Goal: Transaction & Acquisition: Book appointment/travel/reservation

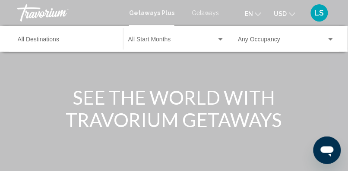
click at [205, 14] on span "Getaways" at bounding box center [205, 12] width 27 height 7
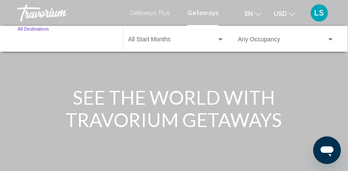
click at [54, 38] on input "Destination All Destinations" at bounding box center [66, 41] width 97 height 7
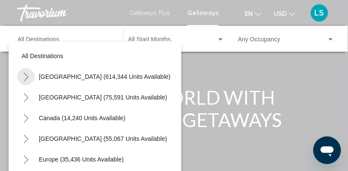
click at [26, 76] on icon "Toggle United States (614,344 units available)" at bounding box center [26, 77] width 6 height 9
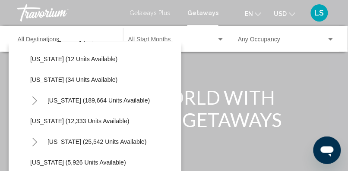
scroll to position [122, 0]
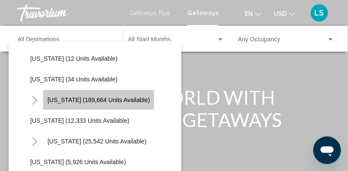
click at [101, 98] on span "[US_STATE] (189,664 units available)" at bounding box center [98, 100] width 102 height 7
type input "**********"
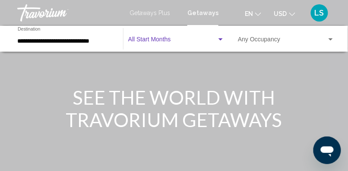
click at [161, 40] on span "Search widget" at bounding box center [172, 41] width 88 height 7
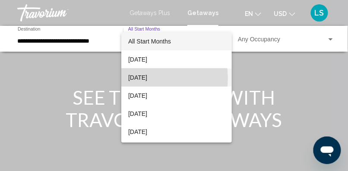
click at [148, 78] on span "[DATE]" at bounding box center [176, 78] width 97 height 18
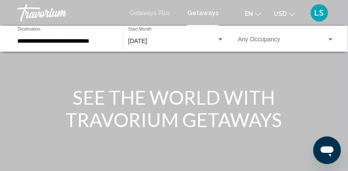
click at [256, 37] on div "Occupancy Any Occupancy" at bounding box center [286, 39] width 97 height 24
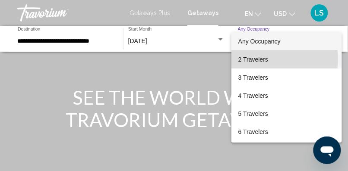
click at [254, 59] on span "2 Travelers" at bounding box center [286, 59] width 97 height 18
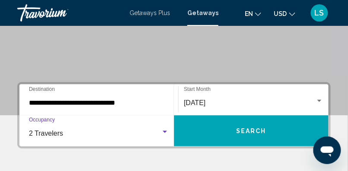
scroll to position [144, 0]
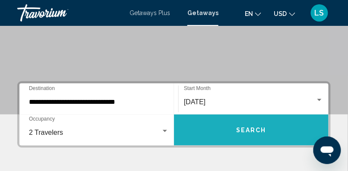
click at [264, 132] on span "Search" at bounding box center [251, 130] width 30 height 7
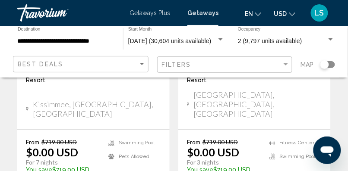
scroll to position [1835, 0]
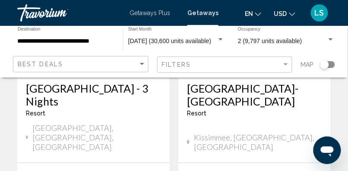
scroll to position [1841, 0]
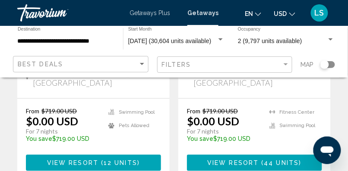
scroll to position [553, 0]
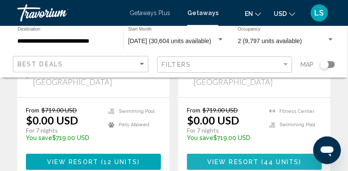
click at [272, 159] on span "44 units" at bounding box center [281, 162] width 35 height 7
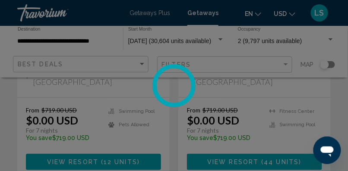
scroll to position [145, 0]
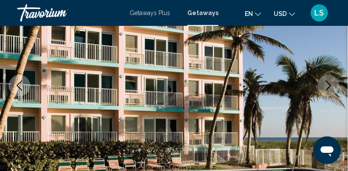
click at [330, 86] on icon "Next image" at bounding box center [329, 86] width 6 height 10
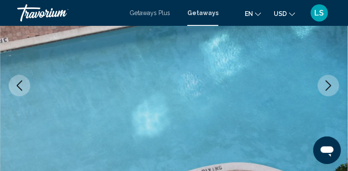
click at [330, 86] on icon "Next image" at bounding box center [329, 86] width 6 height 10
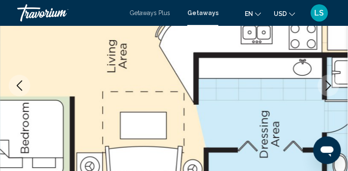
click at [330, 86] on icon "Next image" at bounding box center [329, 86] width 6 height 10
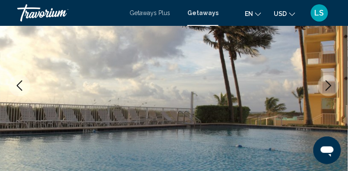
click at [330, 86] on icon "Next image" at bounding box center [329, 86] width 6 height 10
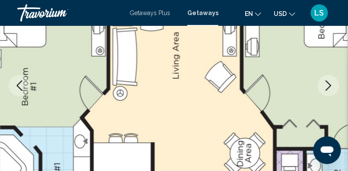
click at [330, 86] on icon "Next image" at bounding box center [329, 86] width 6 height 10
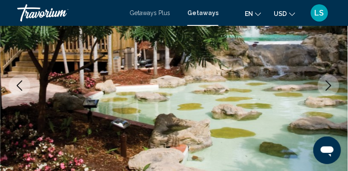
click at [330, 86] on icon "Next image" at bounding box center [329, 86] width 6 height 10
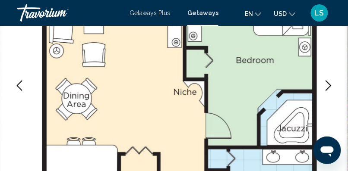
click at [330, 86] on icon "Next image" at bounding box center [329, 86] width 6 height 10
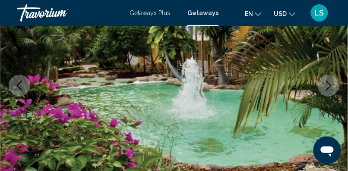
click at [330, 86] on icon "Next image" at bounding box center [329, 86] width 6 height 10
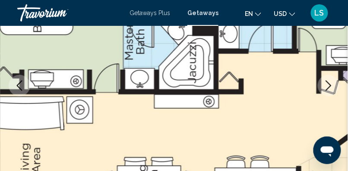
click at [330, 86] on icon "Next image" at bounding box center [329, 86] width 6 height 10
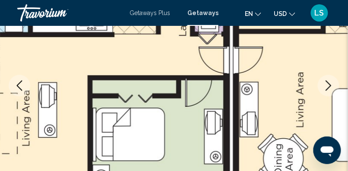
click at [330, 86] on icon "Next image" at bounding box center [329, 86] width 6 height 10
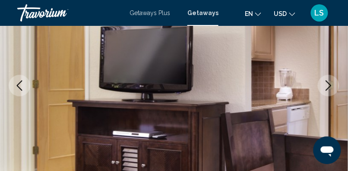
click at [330, 86] on icon "Next image" at bounding box center [329, 86] width 6 height 10
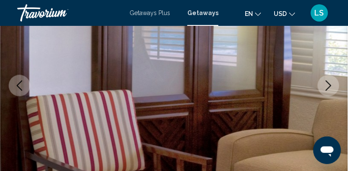
click at [330, 86] on icon "Next image" at bounding box center [329, 86] width 6 height 10
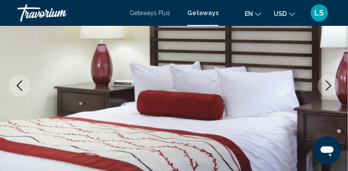
click at [330, 86] on icon "Next image" at bounding box center [329, 86] width 6 height 10
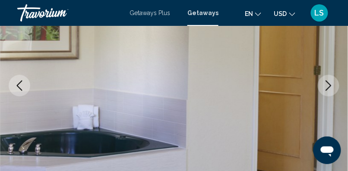
click at [330, 86] on icon "Next image" at bounding box center [329, 86] width 6 height 10
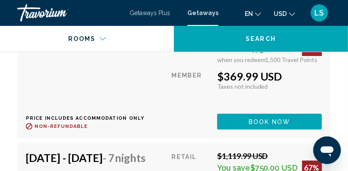
scroll to position [3616, 0]
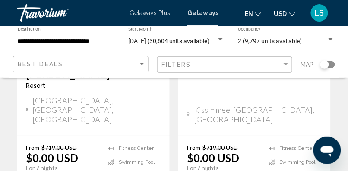
scroll to position [1880, 0]
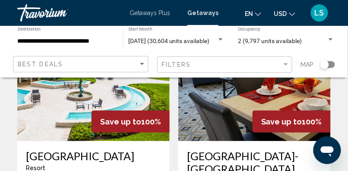
scroll to position [113, 0]
click at [57, 98] on img "Main content" at bounding box center [93, 72] width 152 height 138
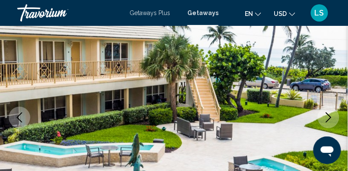
scroll to position [145, 0]
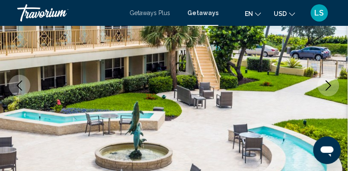
click at [324, 88] on icon "Next image" at bounding box center [328, 86] width 10 height 10
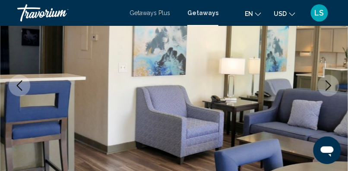
click at [324, 88] on icon "Next image" at bounding box center [328, 86] width 10 height 10
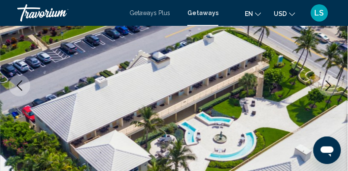
click at [324, 88] on icon "Next image" at bounding box center [328, 86] width 10 height 10
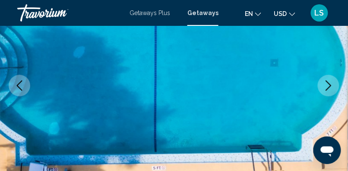
click at [324, 88] on icon "Next image" at bounding box center [328, 86] width 10 height 10
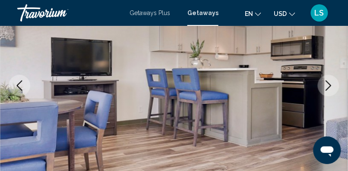
click at [324, 88] on icon "Next image" at bounding box center [328, 86] width 10 height 10
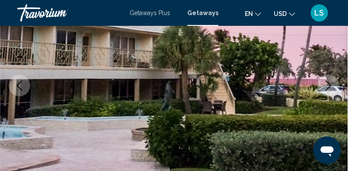
click at [324, 88] on icon "Next image" at bounding box center [328, 86] width 10 height 10
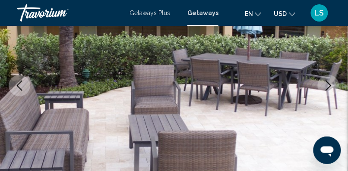
click at [324, 88] on icon "Next image" at bounding box center [328, 86] width 10 height 10
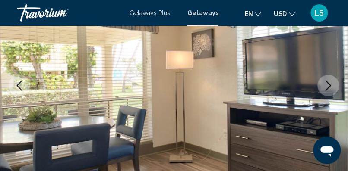
click at [324, 88] on icon "Next image" at bounding box center [328, 86] width 10 height 10
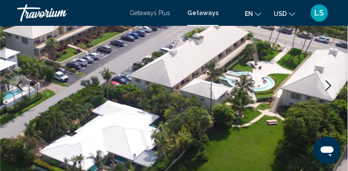
click at [324, 88] on icon "Next image" at bounding box center [328, 86] width 10 height 10
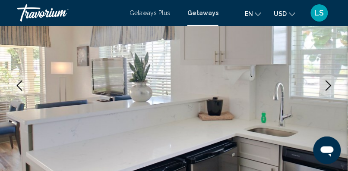
click at [324, 88] on icon "Next image" at bounding box center [328, 86] width 10 height 10
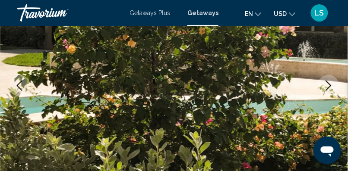
click at [324, 88] on icon "Next image" at bounding box center [328, 86] width 10 height 10
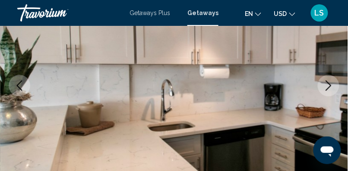
click at [324, 88] on icon "Next image" at bounding box center [328, 86] width 10 height 10
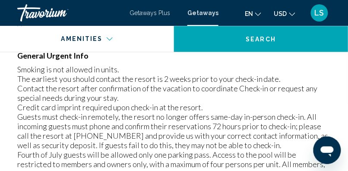
scroll to position [1260, 0]
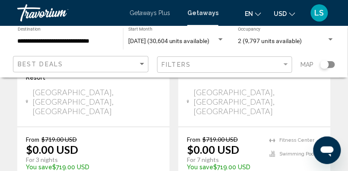
scroll to position [860, 0]
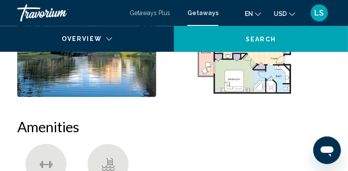
scroll to position [145, 0]
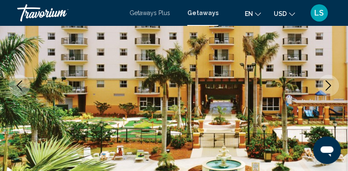
click at [332, 82] on icon "Next image" at bounding box center [328, 86] width 10 height 10
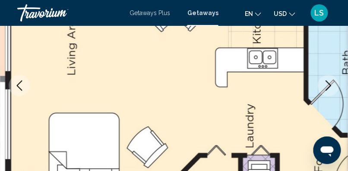
click at [332, 82] on icon "Next image" at bounding box center [328, 86] width 10 height 10
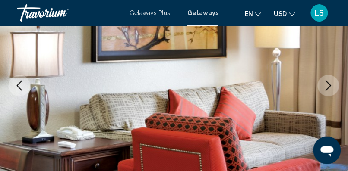
click at [332, 82] on icon "Next image" at bounding box center [328, 86] width 10 height 10
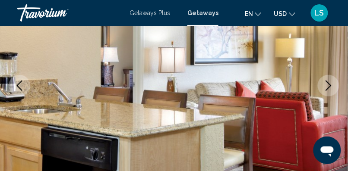
click at [332, 82] on icon "Next image" at bounding box center [328, 86] width 10 height 10
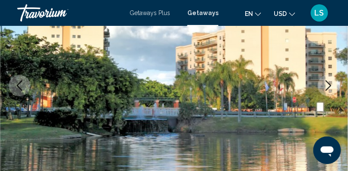
click at [332, 82] on icon "Next image" at bounding box center [328, 86] width 10 height 10
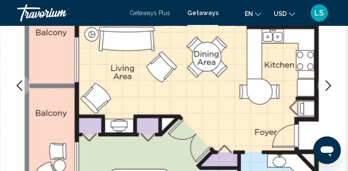
click at [332, 82] on icon "Next image" at bounding box center [328, 86] width 10 height 10
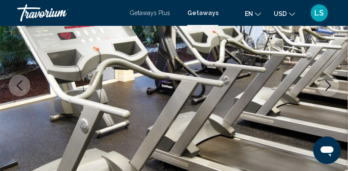
click at [332, 82] on icon "Next image" at bounding box center [328, 86] width 10 height 10
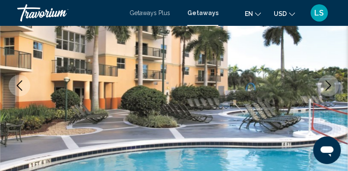
click at [332, 82] on icon "Next image" at bounding box center [328, 86] width 10 height 10
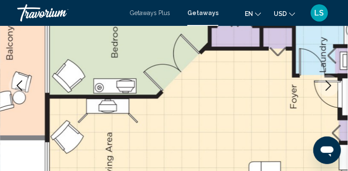
click at [332, 82] on icon "Next image" at bounding box center [328, 86] width 10 height 10
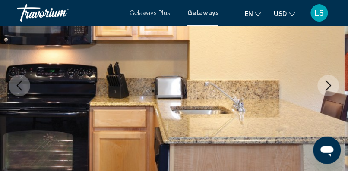
drag, startPoint x: 332, startPoint y: 82, endPoint x: 315, endPoint y: 64, distance: 24.8
click at [315, 64] on img "Main content" at bounding box center [174, 86] width 348 height 410
click at [326, 85] on icon "Next image" at bounding box center [328, 86] width 10 height 10
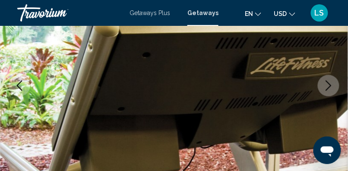
click at [326, 85] on icon "Next image" at bounding box center [328, 86] width 10 height 10
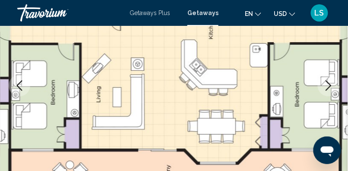
click at [326, 85] on icon "Next image" at bounding box center [328, 86] width 10 height 10
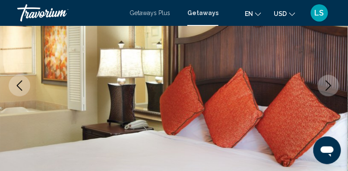
click at [326, 85] on icon "Next image" at bounding box center [328, 86] width 10 height 10
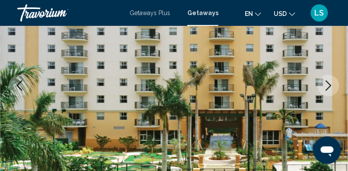
click at [326, 85] on icon "Next image" at bounding box center [328, 86] width 10 height 10
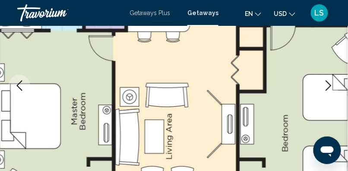
click at [326, 85] on icon "Next image" at bounding box center [328, 86] width 10 height 10
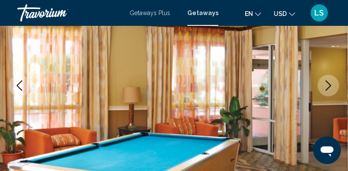
click at [326, 85] on icon "Next image" at bounding box center [328, 86] width 10 height 10
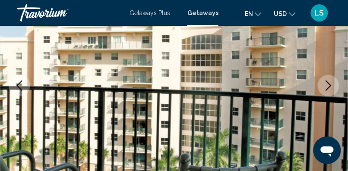
click at [326, 85] on icon "Next image" at bounding box center [328, 86] width 10 height 10
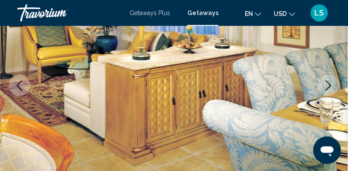
click at [331, 83] on icon "Next image" at bounding box center [328, 86] width 10 height 10
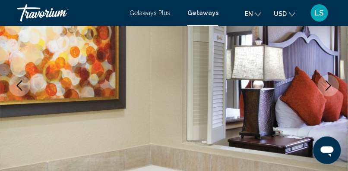
click at [21, 88] on icon "Previous image" at bounding box center [19, 86] width 10 height 10
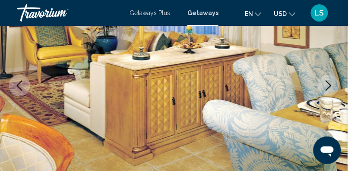
click at [331, 84] on icon "Next image" at bounding box center [328, 86] width 10 height 10
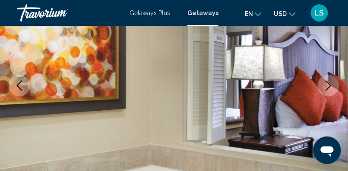
click at [331, 84] on icon "Next image" at bounding box center [328, 86] width 10 height 10
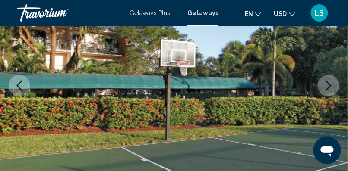
click at [331, 84] on icon "Next image" at bounding box center [328, 86] width 10 height 10
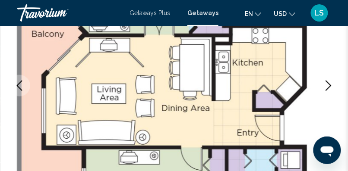
click at [331, 84] on icon "Next image" at bounding box center [328, 86] width 10 height 10
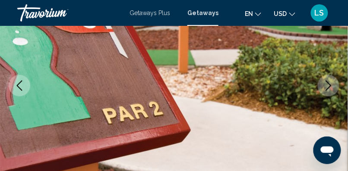
click at [331, 84] on icon "Next image" at bounding box center [328, 86] width 10 height 10
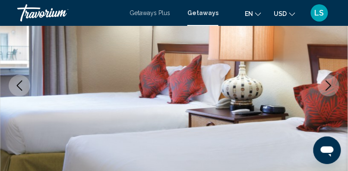
click at [331, 84] on icon "Next image" at bounding box center [328, 86] width 10 height 10
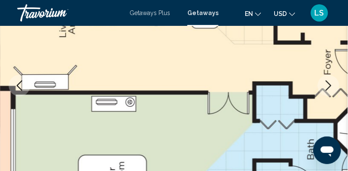
click at [331, 84] on icon "Next image" at bounding box center [328, 86] width 10 height 10
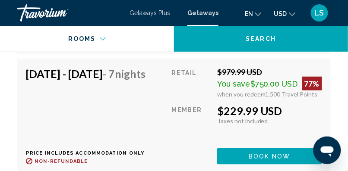
scroll to position [2681, 0]
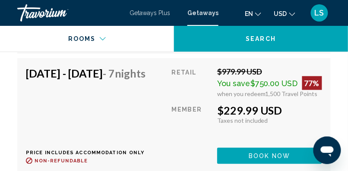
click at [300, 45] on button "Book now" at bounding box center [268, 37] width 108 height 16
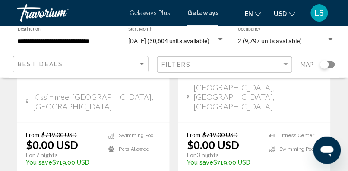
scroll to position [1842, 0]
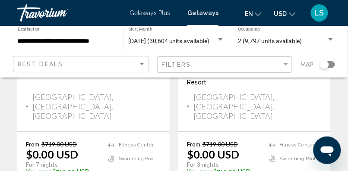
scroll to position [872, 0]
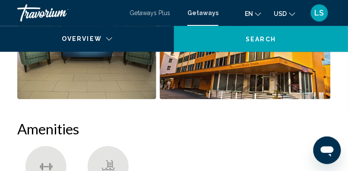
scroll to position [145, 0]
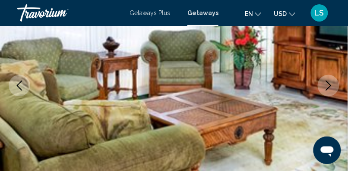
click at [127, 159] on img "Main content" at bounding box center [174, 86] width 348 height 410
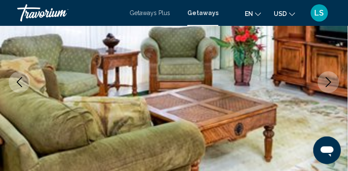
scroll to position [147, 0]
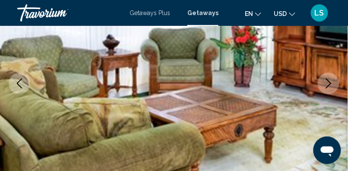
click at [328, 79] on icon "Next image" at bounding box center [328, 84] width 10 height 10
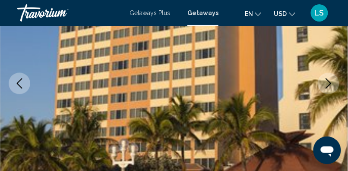
click at [328, 79] on icon "Next image" at bounding box center [328, 84] width 10 height 10
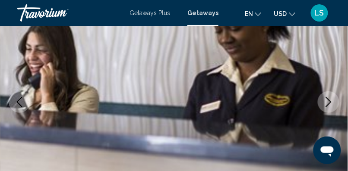
scroll to position [129, 0]
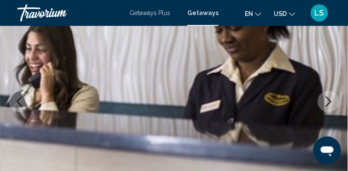
click at [327, 88] on img "Main content" at bounding box center [174, 102] width 348 height 410
click at [328, 95] on button "Next image" at bounding box center [329, 102] width 22 height 22
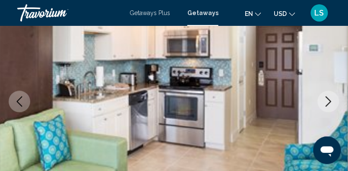
click at [328, 95] on button "Next image" at bounding box center [329, 102] width 22 height 22
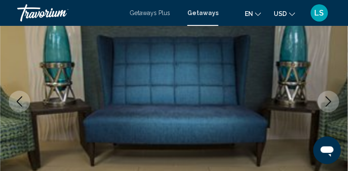
click at [328, 95] on button "Next image" at bounding box center [329, 102] width 22 height 22
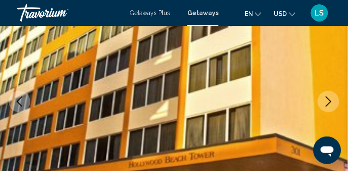
click at [328, 95] on button "Next image" at bounding box center [329, 102] width 22 height 22
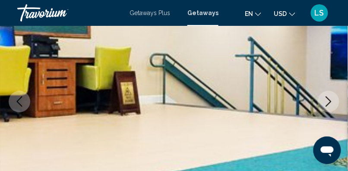
click at [328, 95] on button "Next image" at bounding box center [329, 102] width 22 height 22
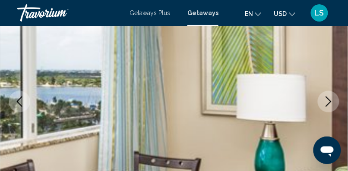
click at [328, 95] on button "Next image" at bounding box center [329, 102] width 22 height 22
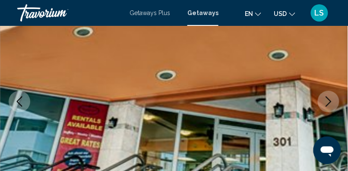
click at [328, 95] on button "Next image" at bounding box center [329, 102] width 22 height 22
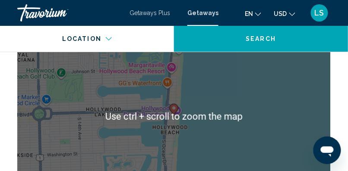
scroll to position [1609, 0]
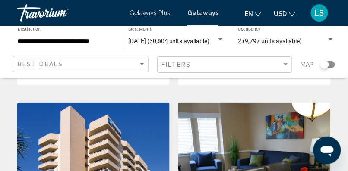
scroll to position [1666, 0]
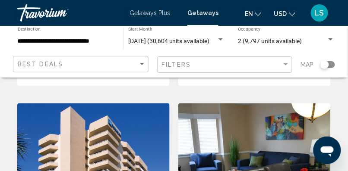
click at [137, 107] on img "Main content" at bounding box center [93, 173] width 152 height 138
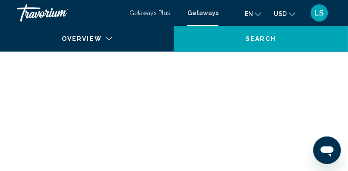
scroll to position [145, 0]
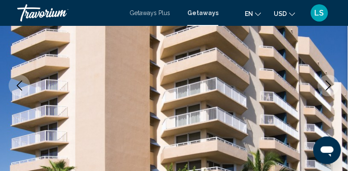
click at [326, 85] on icon "Next image" at bounding box center [328, 86] width 10 height 10
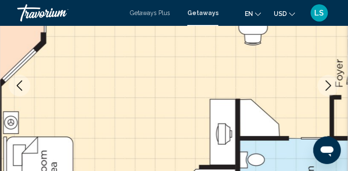
click at [326, 85] on icon "Next image" at bounding box center [328, 86] width 10 height 10
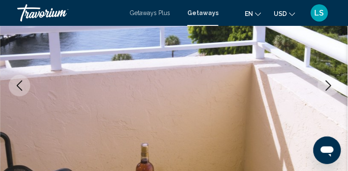
click at [326, 85] on icon "Next image" at bounding box center [328, 86] width 10 height 10
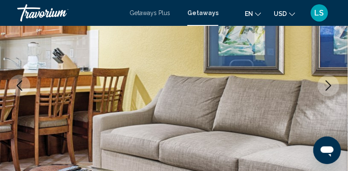
click at [326, 85] on icon "Next image" at bounding box center [328, 86] width 10 height 10
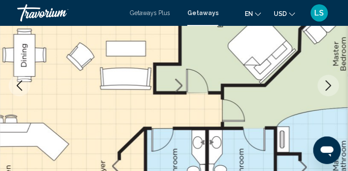
click at [326, 85] on icon "Next image" at bounding box center [328, 86] width 10 height 10
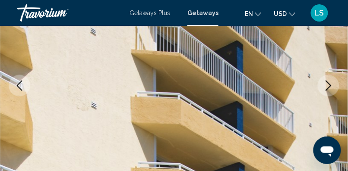
click at [326, 85] on icon "Next image" at bounding box center [328, 86] width 10 height 10
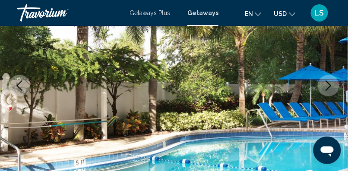
click at [326, 85] on icon "Next image" at bounding box center [328, 86] width 10 height 10
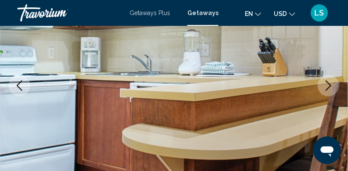
click at [326, 85] on icon "Next image" at bounding box center [328, 86] width 10 height 10
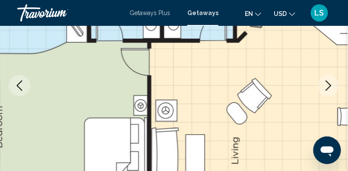
click at [326, 85] on icon "Next image" at bounding box center [328, 86] width 10 height 10
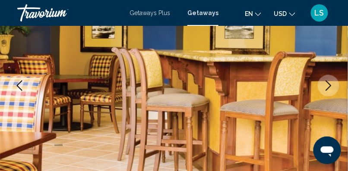
click at [326, 85] on icon "Next image" at bounding box center [328, 86] width 10 height 10
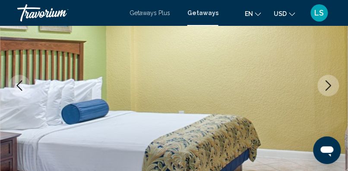
click at [326, 85] on icon "Next image" at bounding box center [328, 86] width 10 height 10
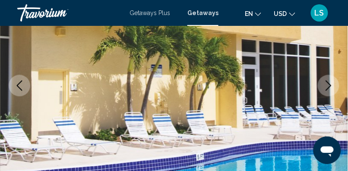
click at [326, 85] on icon "Next image" at bounding box center [328, 86] width 10 height 10
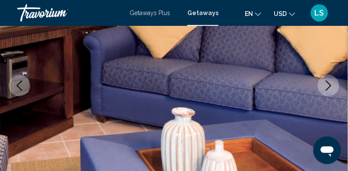
drag, startPoint x: 326, startPoint y: 85, endPoint x: 317, endPoint y: 83, distance: 9.0
click at [317, 83] on div "[GEOGRAPHIC_DATA], [GEOGRAPHIC_DATA], [GEOGRAPHIC_DATA] Club Wyndham Santa [PER…" at bounding box center [174, 86] width 348 height 410
click at [317, 83] on img "Main content" at bounding box center [174, 86] width 348 height 410
click at [331, 85] on icon "Next image" at bounding box center [329, 86] width 6 height 10
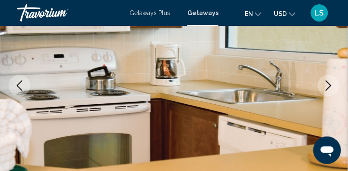
click at [331, 85] on icon "Next image" at bounding box center [329, 86] width 6 height 10
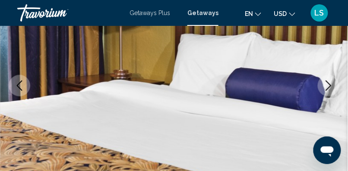
click at [331, 85] on icon "Next image" at bounding box center [329, 86] width 6 height 10
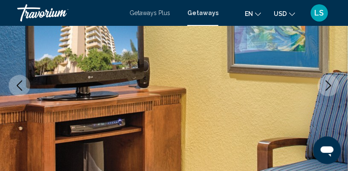
click at [331, 85] on icon "Next image" at bounding box center [329, 86] width 6 height 10
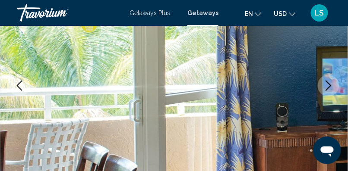
click at [331, 85] on icon "Next image" at bounding box center [329, 86] width 6 height 10
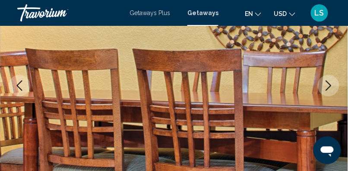
click at [331, 85] on icon "Next image" at bounding box center [329, 86] width 6 height 10
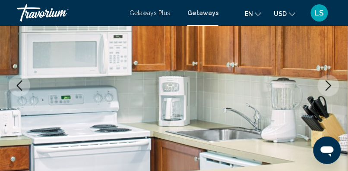
click at [331, 85] on icon "Next image" at bounding box center [329, 86] width 6 height 10
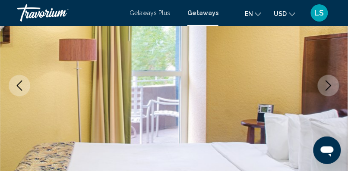
click at [331, 85] on icon "Next image" at bounding box center [329, 86] width 6 height 10
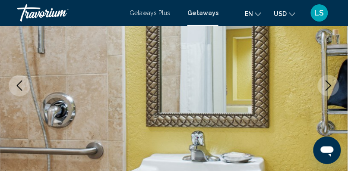
click at [331, 85] on icon "Next image" at bounding box center [329, 86] width 6 height 10
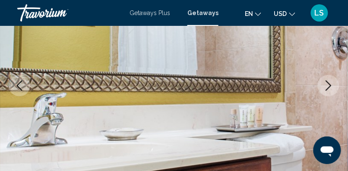
click at [331, 85] on icon "Next image" at bounding box center [329, 86] width 6 height 10
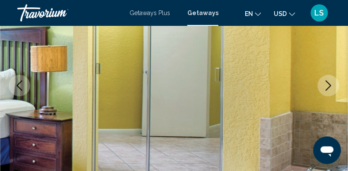
click at [331, 85] on icon "Next image" at bounding box center [329, 86] width 6 height 10
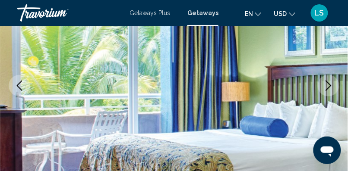
click at [324, 87] on icon "Next image" at bounding box center [328, 86] width 10 height 10
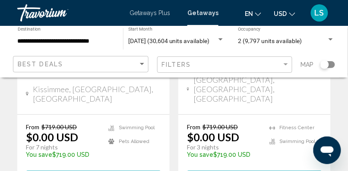
scroll to position [1847, 0]
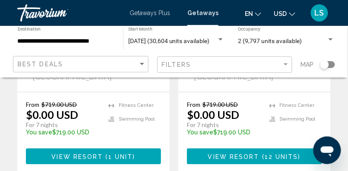
scroll to position [243, 0]
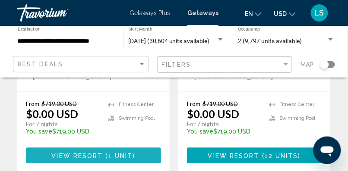
click at [114, 153] on span "1 unit" at bounding box center [120, 156] width 25 height 7
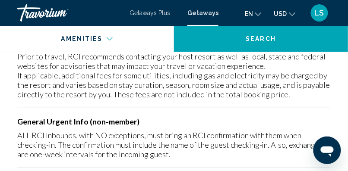
scroll to position [1529, 0]
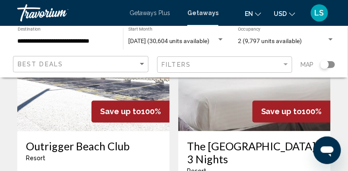
scroll to position [1766, 0]
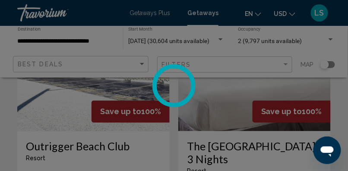
scroll to position [145, 0]
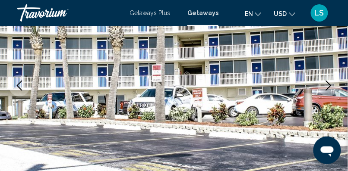
click at [332, 85] on icon "Next image" at bounding box center [328, 86] width 10 height 10
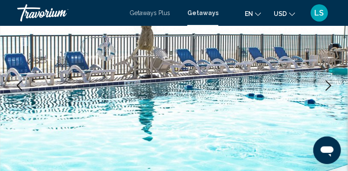
click at [332, 85] on icon "Next image" at bounding box center [328, 86] width 10 height 10
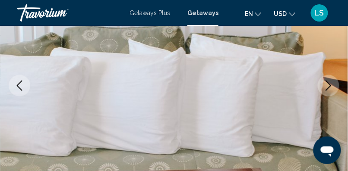
click at [332, 85] on icon "Next image" at bounding box center [328, 86] width 10 height 10
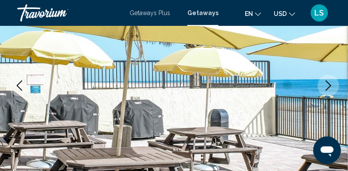
click at [332, 85] on icon "Next image" at bounding box center [328, 86] width 10 height 10
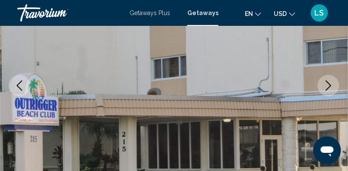
click at [332, 85] on icon "Next image" at bounding box center [328, 86] width 10 height 10
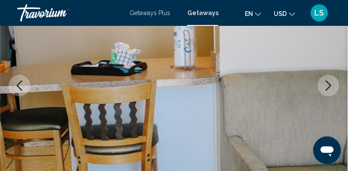
click at [332, 85] on icon "Next image" at bounding box center [328, 86] width 10 height 10
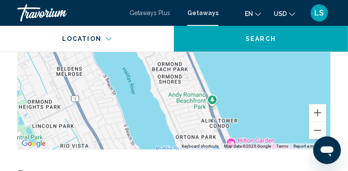
scroll to position [1605, 0]
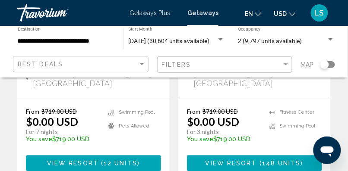
scroll to position [1872, 0]
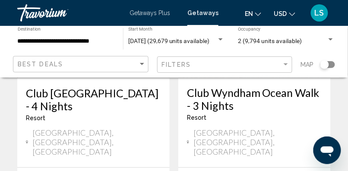
scroll to position [1826, 0]
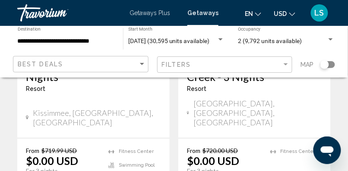
scroll to position [1788, 0]
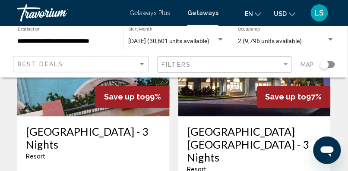
scroll to position [1782, 0]
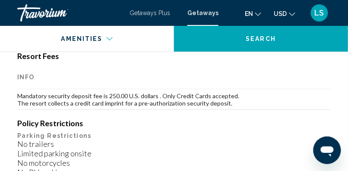
scroll to position [1122, 0]
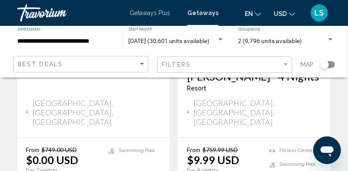
scroll to position [1172, 0]
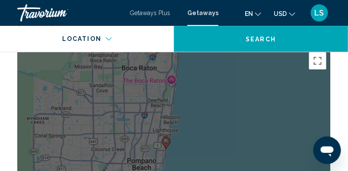
scroll to position [1420, 0]
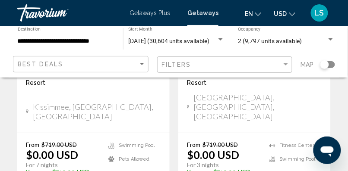
scroll to position [1832, 0]
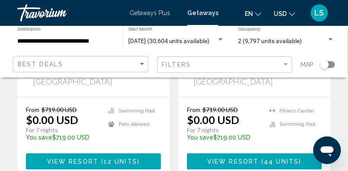
scroll to position [558, 0]
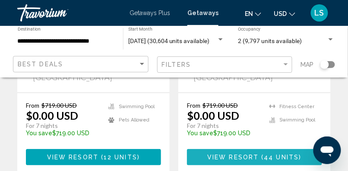
click at [262, 155] on span "( 44 units )" at bounding box center [280, 158] width 43 height 7
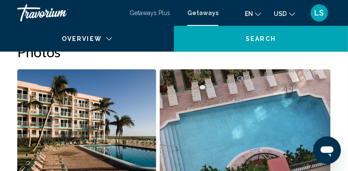
scroll to position [145, 0]
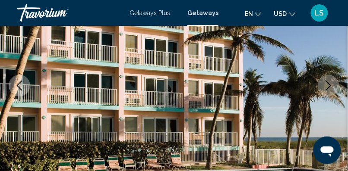
click at [331, 85] on icon "Next image" at bounding box center [328, 86] width 10 height 10
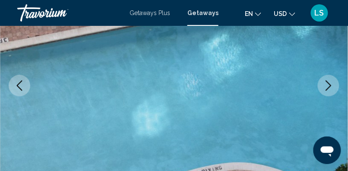
click at [331, 85] on icon "Next image" at bounding box center [328, 86] width 10 height 10
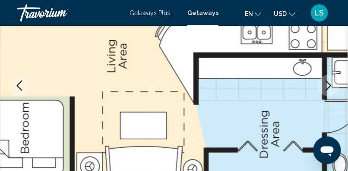
click at [331, 85] on icon "Next image" at bounding box center [328, 86] width 10 height 10
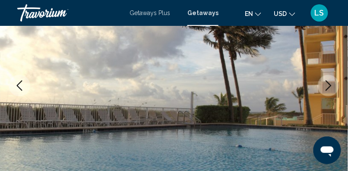
click at [331, 85] on icon "Next image" at bounding box center [328, 86] width 10 height 10
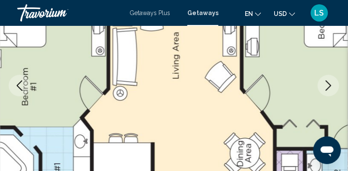
click at [331, 85] on icon "Next image" at bounding box center [328, 86] width 10 height 10
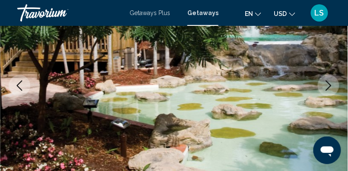
click at [331, 85] on icon "Next image" at bounding box center [328, 86] width 10 height 10
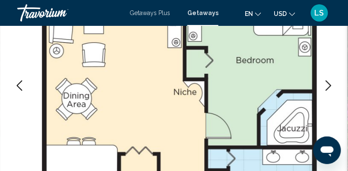
click at [331, 85] on icon "Next image" at bounding box center [328, 86] width 10 height 10
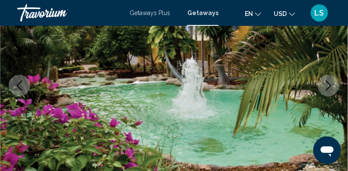
click at [331, 85] on icon "Next image" at bounding box center [328, 86] width 10 height 10
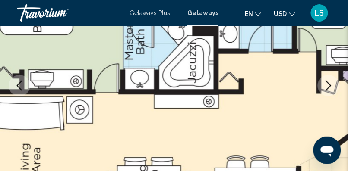
click at [331, 85] on icon "Next image" at bounding box center [328, 86] width 10 height 10
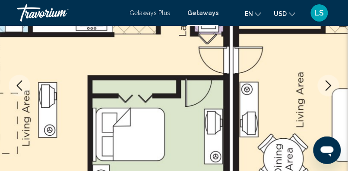
click at [331, 85] on icon "Next image" at bounding box center [328, 86] width 10 height 10
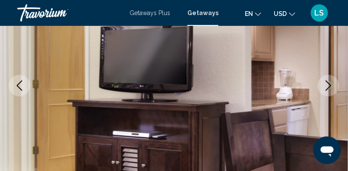
click at [331, 85] on icon "Next image" at bounding box center [328, 86] width 10 height 10
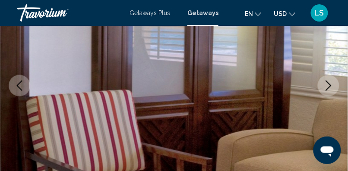
click at [331, 85] on icon "Next image" at bounding box center [328, 86] width 10 height 10
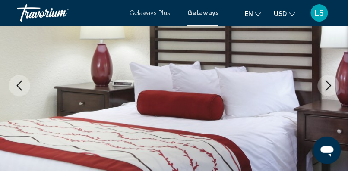
click at [331, 85] on icon "Next image" at bounding box center [328, 86] width 10 height 10
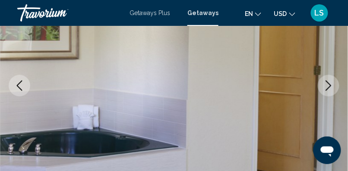
click at [331, 85] on icon "Next image" at bounding box center [328, 86] width 10 height 10
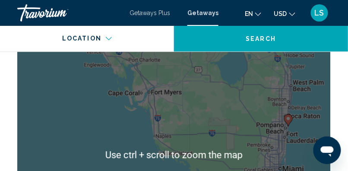
scroll to position [1812, 0]
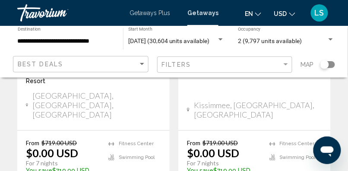
scroll to position [1878, 0]
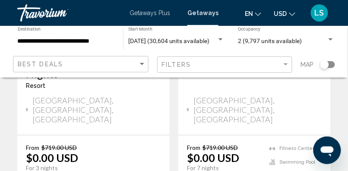
scroll to position [852, 0]
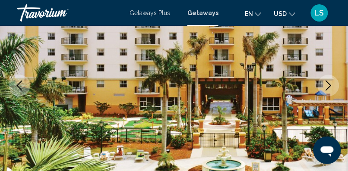
click at [328, 85] on icon "Next image" at bounding box center [328, 86] width 10 height 10
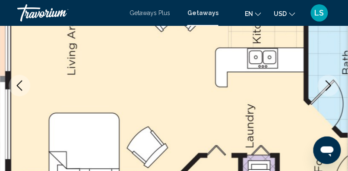
click at [328, 85] on icon "Next image" at bounding box center [328, 86] width 10 height 10
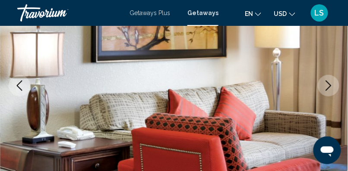
click at [328, 85] on icon "Next image" at bounding box center [328, 86] width 10 height 10
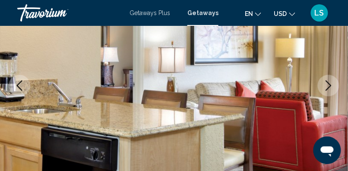
click at [328, 85] on icon "Next image" at bounding box center [328, 86] width 10 height 10
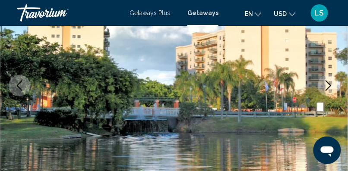
click at [328, 85] on icon "Next image" at bounding box center [328, 86] width 10 height 10
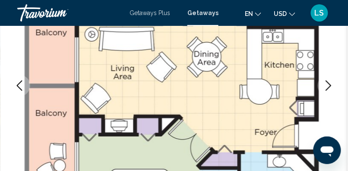
click at [328, 85] on icon "Next image" at bounding box center [328, 86] width 10 height 10
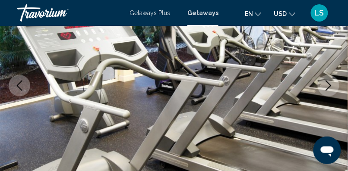
click at [328, 85] on icon "Next image" at bounding box center [328, 86] width 10 height 10
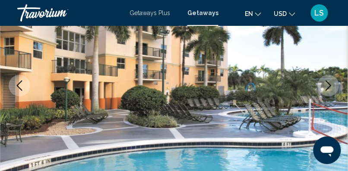
click at [328, 85] on icon "Next image" at bounding box center [328, 86] width 10 height 10
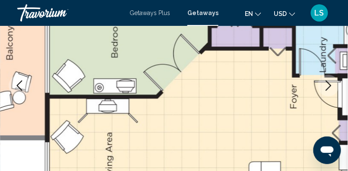
click at [328, 85] on icon "Next image" at bounding box center [328, 86] width 10 height 10
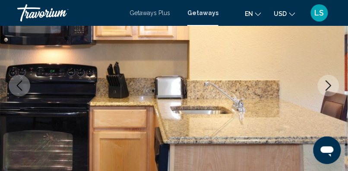
click at [328, 85] on icon "Next image" at bounding box center [328, 86] width 10 height 10
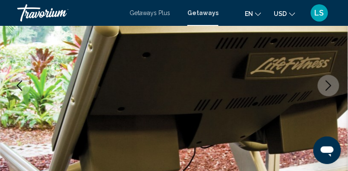
click at [328, 85] on icon "Next image" at bounding box center [328, 86] width 10 height 10
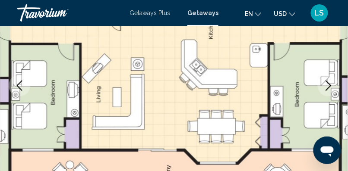
click at [328, 85] on icon "Next image" at bounding box center [328, 86] width 10 height 10
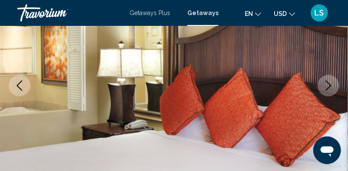
click at [328, 85] on icon "Next image" at bounding box center [328, 86] width 10 height 10
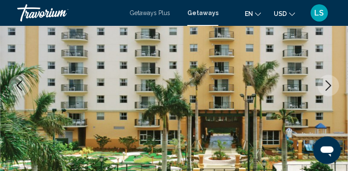
click at [328, 85] on icon "Next image" at bounding box center [328, 86] width 10 height 10
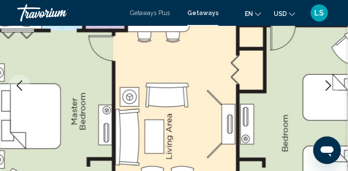
click at [328, 85] on icon "Next image" at bounding box center [328, 86] width 10 height 10
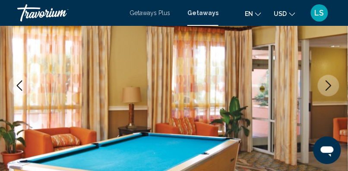
click at [328, 85] on icon "Next image" at bounding box center [328, 86] width 10 height 10
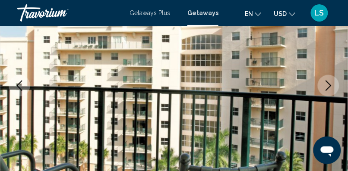
click at [328, 85] on icon "Next image" at bounding box center [328, 86] width 10 height 10
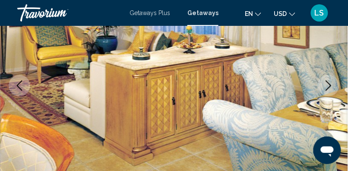
click at [328, 85] on icon "Next image" at bounding box center [328, 86] width 10 height 10
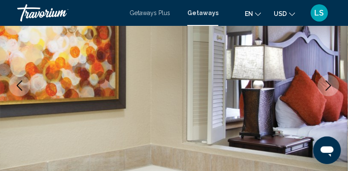
click at [328, 85] on icon "Next image" at bounding box center [328, 86] width 10 height 10
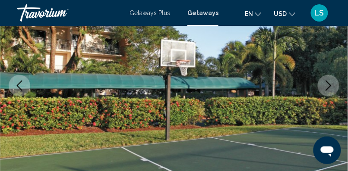
click at [328, 85] on icon "Next image" at bounding box center [328, 86] width 10 height 10
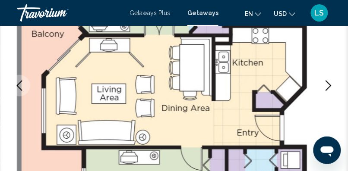
click at [328, 85] on icon "Next image" at bounding box center [328, 86] width 10 height 10
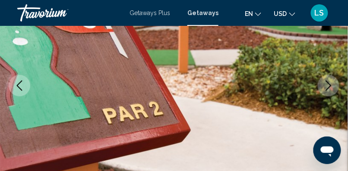
click at [328, 85] on icon "Next image" at bounding box center [328, 86] width 10 height 10
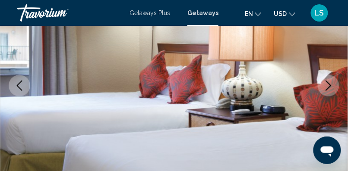
click at [328, 85] on icon "Next image" at bounding box center [328, 86] width 10 height 10
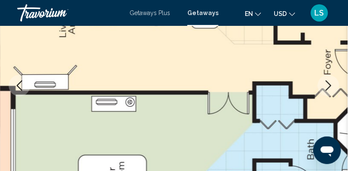
click at [328, 85] on icon "Next image" at bounding box center [328, 86] width 10 height 10
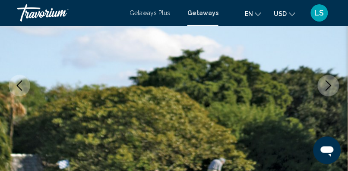
click at [328, 85] on icon "Next image" at bounding box center [328, 86] width 10 height 10
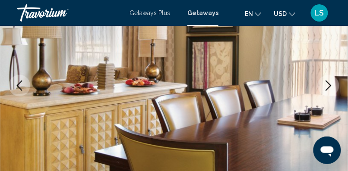
click at [328, 85] on icon "Next image" at bounding box center [328, 86] width 10 height 10
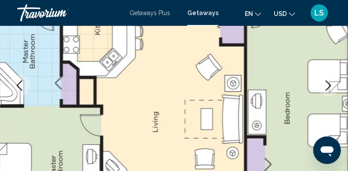
click at [328, 85] on icon "Next image" at bounding box center [328, 86] width 10 height 10
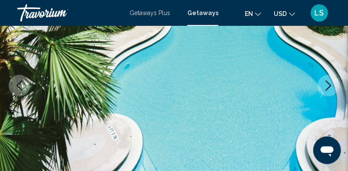
click at [328, 85] on icon "Next image" at bounding box center [328, 86] width 10 height 10
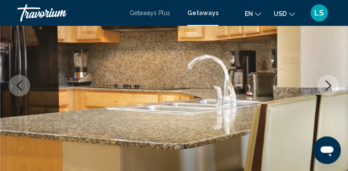
click at [328, 85] on icon "Next image" at bounding box center [328, 86] width 10 height 10
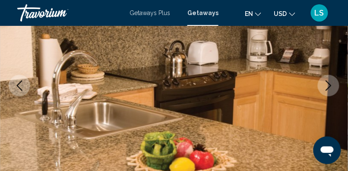
click at [328, 85] on icon "Next image" at bounding box center [328, 86] width 10 height 10
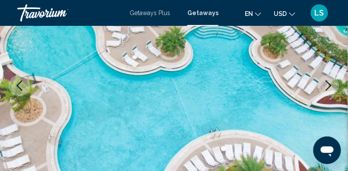
click at [328, 85] on icon "Next image" at bounding box center [328, 86] width 10 height 10
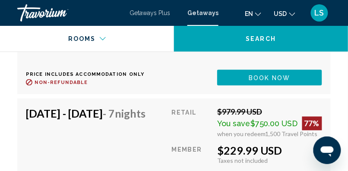
scroll to position [3830, 0]
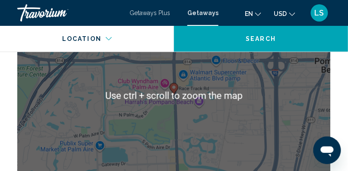
scroll to position [1675, 0]
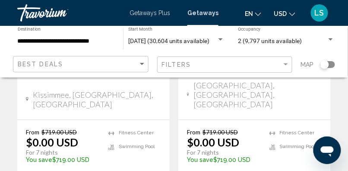
scroll to position [1181, 0]
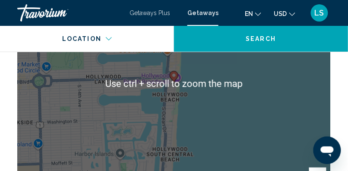
scroll to position [1568, 0]
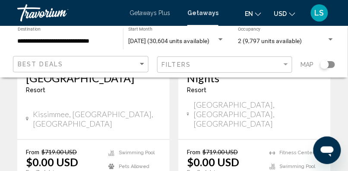
scroll to position [1844, 0]
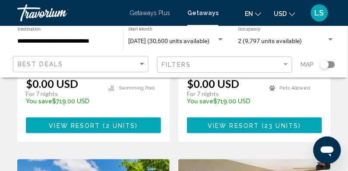
scroll to position [284, 0]
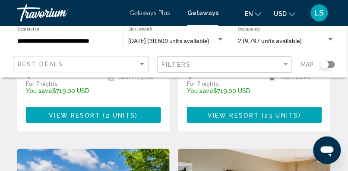
click at [111, 112] on span "2 units" at bounding box center [121, 115] width 30 height 7
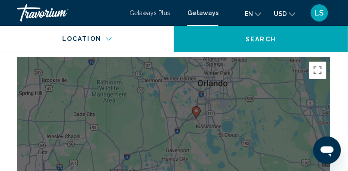
scroll to position [1422, 0]
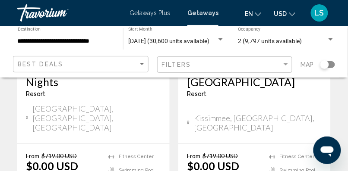
scroll to position [1858, 0]
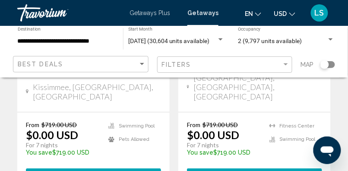
scroll to position [538, 0]
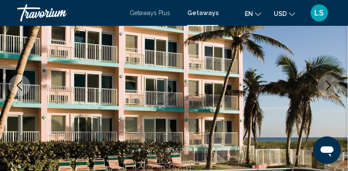
click at [328, 83] on icon "Next image" at bounding box center [329, 86] width 6 height 10
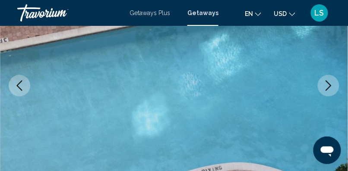
click at [328, 83] on icon "Next image" at bounding box center [329, 86] width 6 height 10
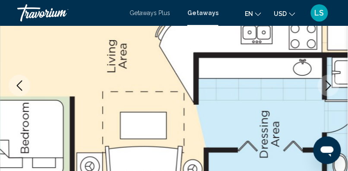
click at [328, 83] on icon "Next image" at bounding box center [329, 86] width 6 height 10
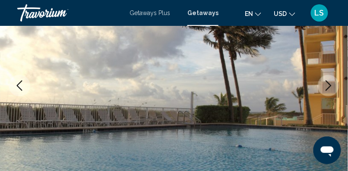
click at [328, 83] on icon "Next image" at bounding box center [329, 86] width 6 height 10
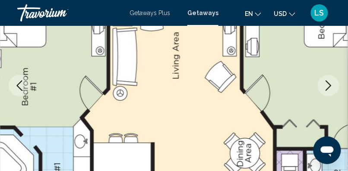
click at [328, 83] on icon "Next image" at bounding box center [329, 86] width 6 height 10
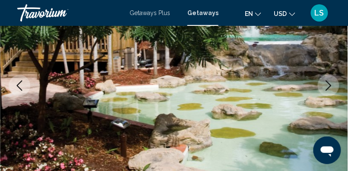
click at [328, 83] on icon "Next image" at bounding box center [329, 86] width 6 height 10
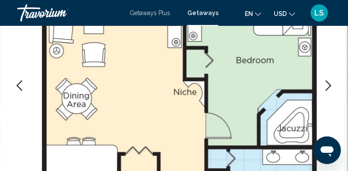
click at [328, 83] on icon "Next image" at bounding box center [329, 86] width 6 height 10
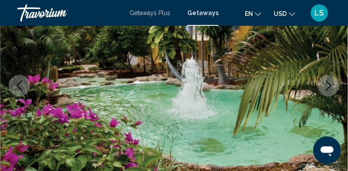
click at [328, 83] on icon "Next image" at bounding box center [329, 86] width 6 height 10
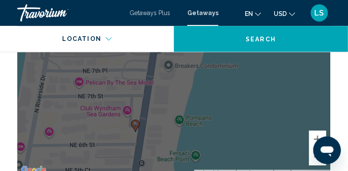
scroll to position [1922, 0]
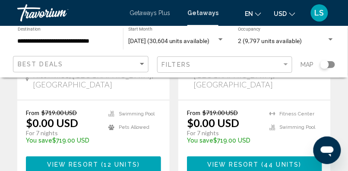
scroll to position [551, 0]
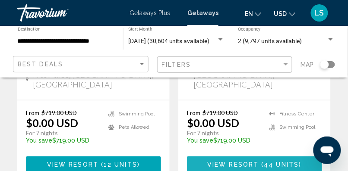
click at [266, 162] on span "44 units" at bounding box center [281, 165] width 35 height 7
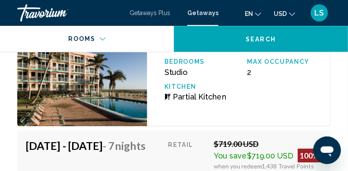
scroll to position [4000, 0]
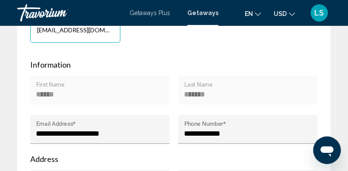
scroll to position [448, 0]
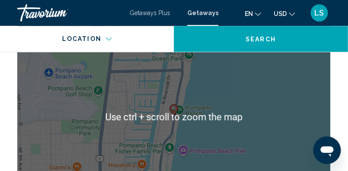
scroll to position [1875, 0]
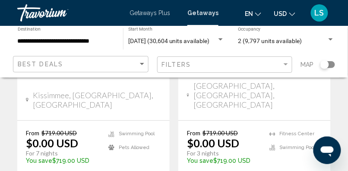
scroll to position [1844, 0]
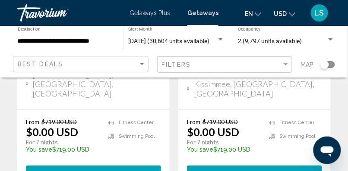
scroll to position [226, 0]
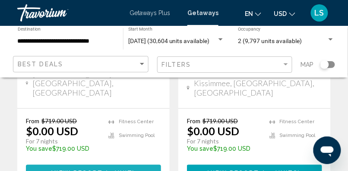
click at [96, 170] on span "View Resort" at bounding box center [76, 173] width 51 height 7
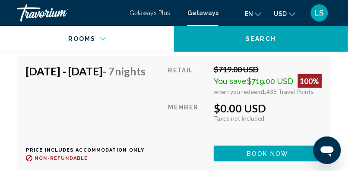
scroll to position [2113, 0]
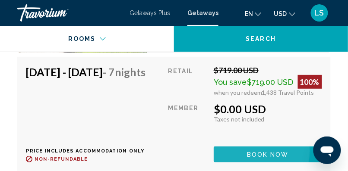
click at [268, 153] on span "Book now" at bounding box center [268, 154] width 42 height 7
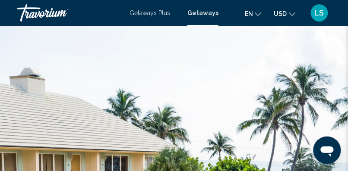
scroll to position [145, 0]
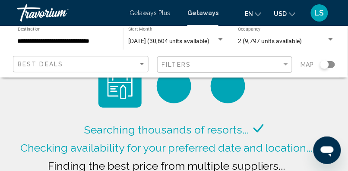
click at [204, 15] on span "Getaways" at bounding box center [202, 12] width 31 height 7
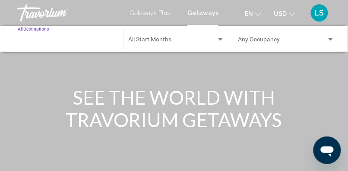
click at [42, 40] on input "Destination All Destinations" at bounding box center [66, 41] width 97 height 7
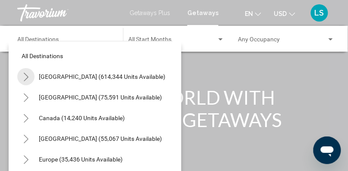
click at [27, 76] on icon "Toggle United States (614,344 units available)" at bounding box center [26, 77] width 6 height 9
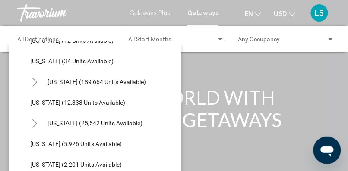
scroll to position [142, 0]
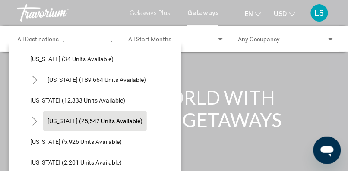
click at [86, 118] on span "[US_STATE] (25,542 units available)" at bounding box center [94, 121] width 95 height 7
type input "**********"
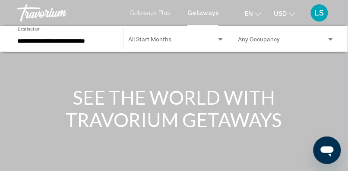
click at [163, 37] on div "Start Month All Start Months" at bounding box center [176, 39] width 96 height 24
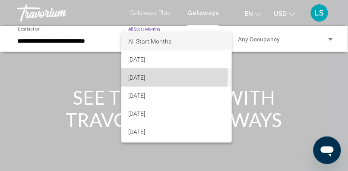
click at [156, 76] on span "[DATE]" at bounding box center [176, 78] width 97 height 18
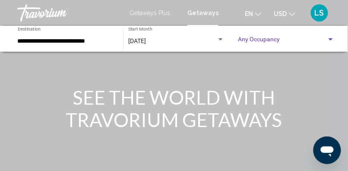
click at [267, 39] on span "Search widget" at bounding box center [282, 41] width 89 height 7
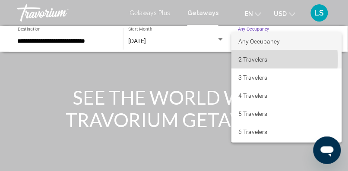
click at [261, 60] on span "2 Travelers" at bounding box center [286, 59] width 97 height 18
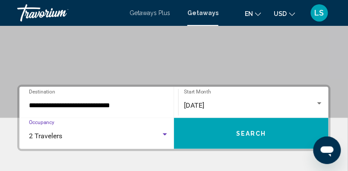
scroll to position [151, 0]
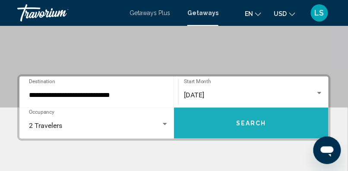
click at [255, 121] on span "Search" at bounding box center [251, 123] width 30 height 7
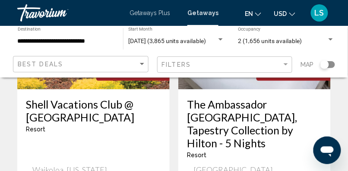
scroll to position [1822, 0]
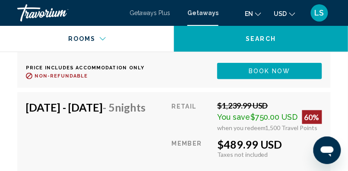
scroll to position [2688, 0]
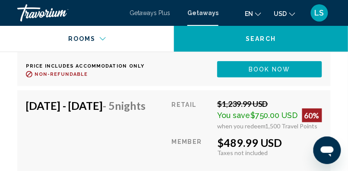
click at [190, 77] on div "Retail $1,239.99 USD You save $750.00 USD 60% when you redeem 1,500 Travel Poin…" at bounding box center [247, 28] width 150 height 97
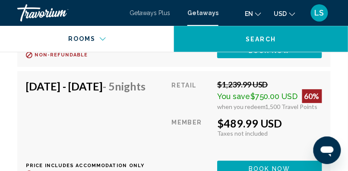
scroll to position [2955, 0]
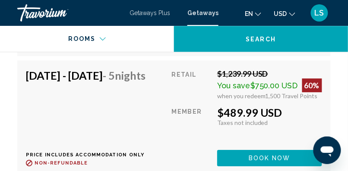
click at [287, 43] on span "Book now" at bounding box center [270, 39] width 42 height 7
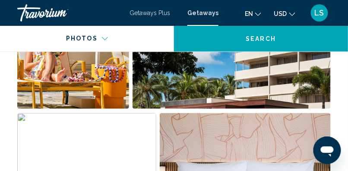
scroll to position [735, 0]
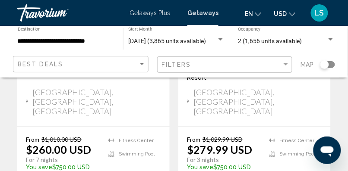
scroll to position [569, 0]
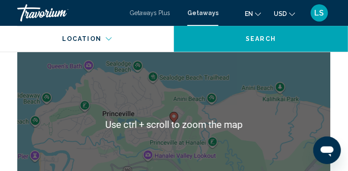
scroll to position [1982, 0]
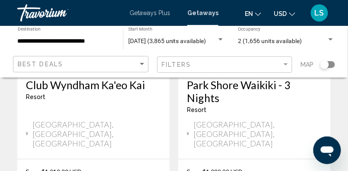
scroll to position [545, 0]
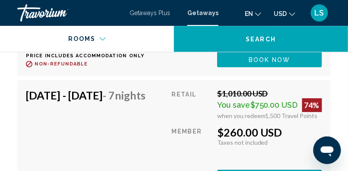
scroll to position [3492, 0]
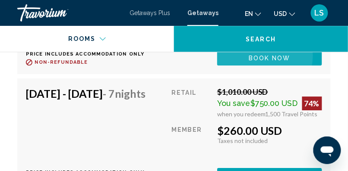
click at [261, 61] on span "Book now" at bounding box center [270, 57] width 42 height 7
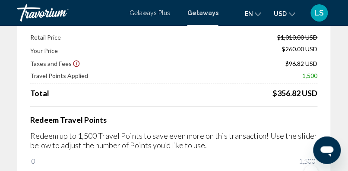
scroll to position [70, 0]
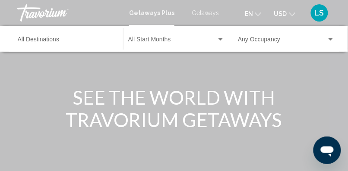
click at [204, 12] on span "Getaways" at bounding box center [205, 12] width 27 height 7
click at [45, 39] on input "Destination All Destinations" at bounding box center [66, 41] width 97 height 7
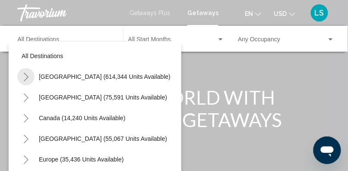
click at [27, 77] on icon "Toggle United States (614,344 units available)" at bounding box center [26, 77] width 6 height 9
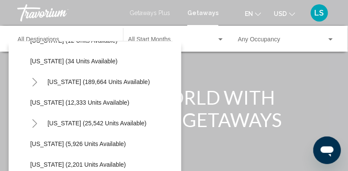
scroll to position [141, 0]
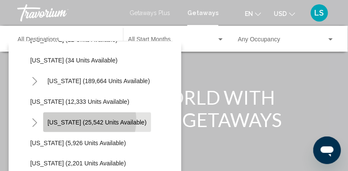
click at [86, 121] on span "[US_STATE] (25,542 units available)" at bounding box center [96, 122] width 99 height 7
type input "**********"
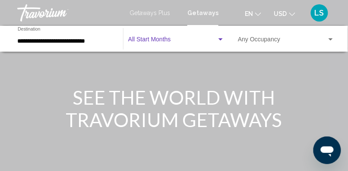
click at [164, 41] on span "Search widget" at bounding box center [172, 41] width 88 height 7
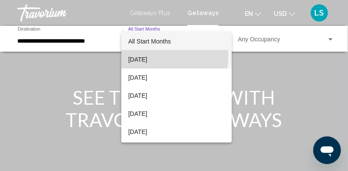
click at [158, 57] on span "[DATE]" at bounding box center [176, 59] width 97 height 18
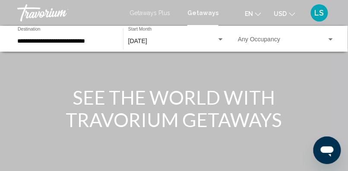
click at [262, 37] on div "Occupancy Any Occupancy" at bounding box center [286, 39] width 97 height 24
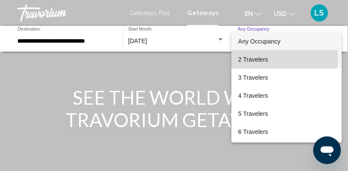
click at [253, 59] on span "2 Travelers" at bounding box center [286, 59] width 97 height 18
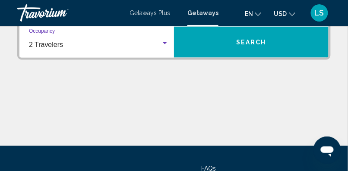
scroll to position [238, 0]
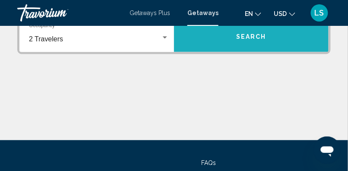
click at [258, 39] on span "Search" at bounding box center [251, 37] width 30 height 7
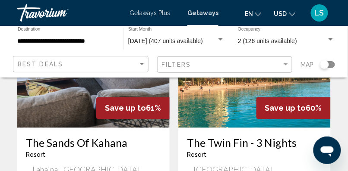
scroll to position [1747, 0]
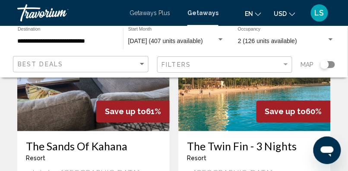
click at [208, 10] on span "Getaways" at bounding box center [202, 12] width 31 height 7
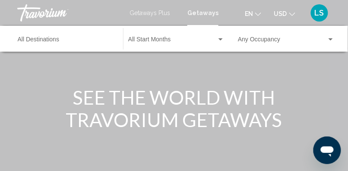
click at [205, 13] on span "Getaways" at bounding box center [202, 12] width 31 height 7
click at [57, 41] on input "Destination All Destinations" at bounding box center [66, 41] width 97 height 7
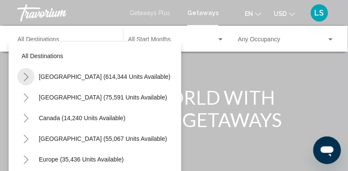
click at [27, 76] on icon "Toggle United States (614,344 units available)" at bounding box center [26, 77] width 5 height 9
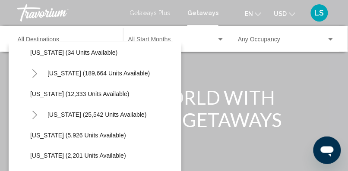
scroll to position [148, 0]
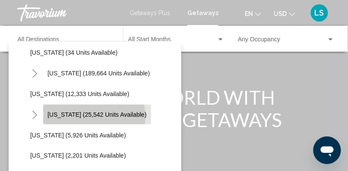
click at [94, 116] on span "[US_STATE] (25,542 units available)" at bounding box center [96, 114] width 99 height 7
type input "**********"
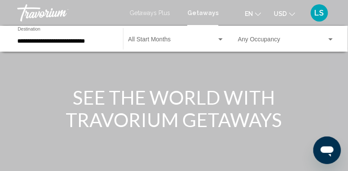
click at [171, 36] on div "Start Month All Start Months" at bounding box center [176, 39] width 96 height 24
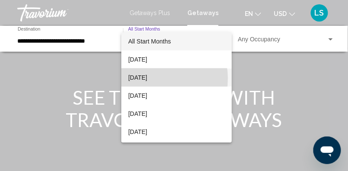
click at [154, 79] on span "[DATE]" at bounding box center [176, 78] width 97 height 18
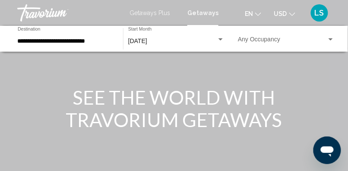
click at [266, 35] on div "Occupancy Any Occupancy" at bounding box center [286, 39] width 97 height 24
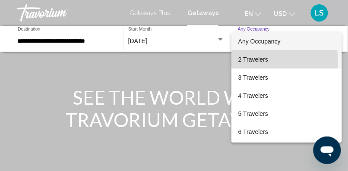
click at [256, 61] on span "2 Travelers" at bounding box center [286, 59] width 97 height 18
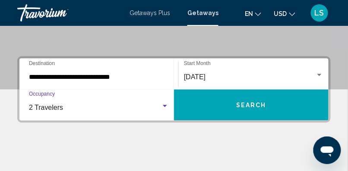
scroll to position [170, 0]
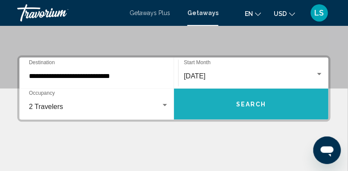
click at [266, 104] on button "Search" at bounding box center [251, 104] width 155 height 31
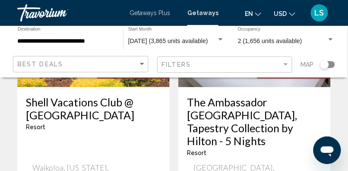
scroll to position [1828, 0]
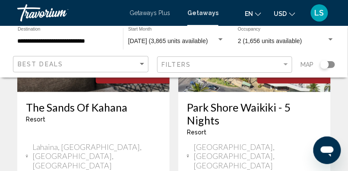
scroll to position [1153, 0]
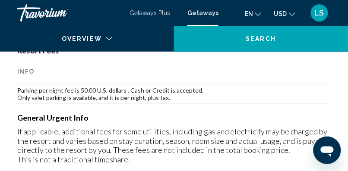
scroll to position [145, 0]
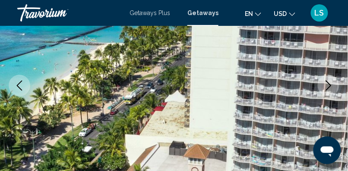
click at [326, 83] on icon "Next image" at bounding box center [328, 86] width 10 height 10
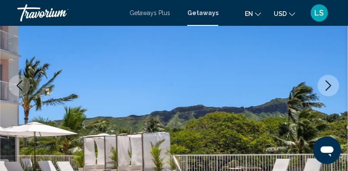
click at [326, 83] on icon "Next image" at bounding box center [328, 86] width 10 height 10
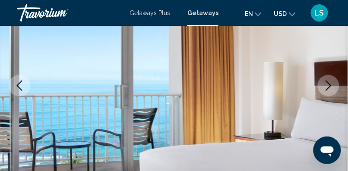
click at [326, 83] on icon "Next image" at bounding box center [328, 86] width 10 height 10
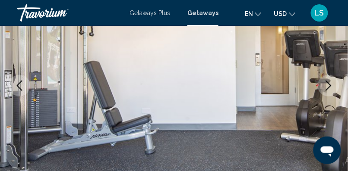
click at [326, 83] on icon "Next image" at bounding box center [328, 86] width 10 height 10
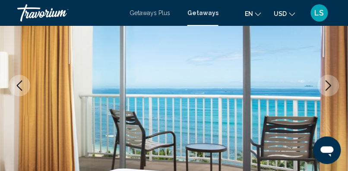
click at [326, 83] on icon "Next image" at bounding box center [328, 86] width 10 height 10
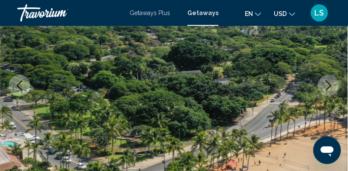
click at [326, 83] on icon "Next image" at bounding box center [328, 86] width 10 height 10
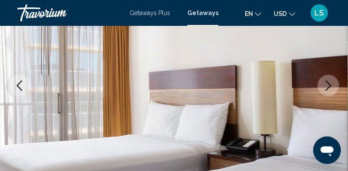
click at [326, 83] on icon "Next image" at bounding box center [328, 86] width 10 height 10
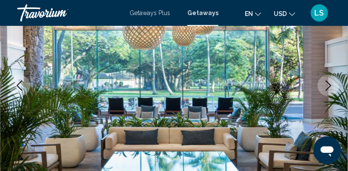
click at [326, 83] on icon "Next image" at bounding box center [328, 86] width 10 height 10
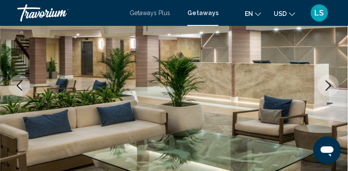
click at [326, 83] on icon "Next image" at bounding box center [328, 86] width 10 height 10
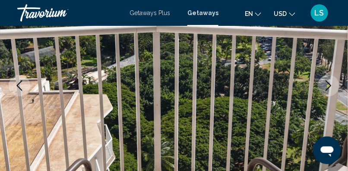
click at [326, 83] on icon "Next image" at bounding box center [328, 86] width 10 height 10
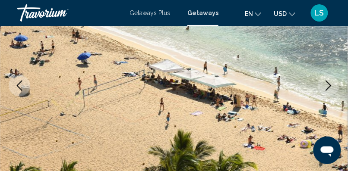
click at [326, 83] on icon "Next image" at bounding box center [328, 86] width 10 height 10
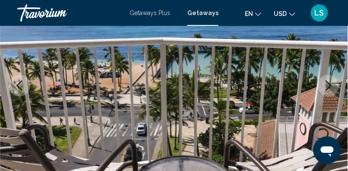
click at [326, 83] on icon "Next image" at bounding box center [328, 86] width 10 height 10
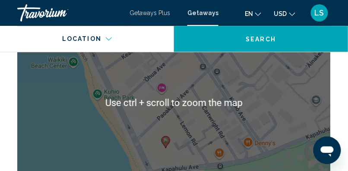
scroll to position [1397, 0]
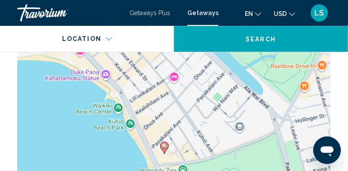
click at [163, 152] on div "To activate drag with keyboard, press Alt + Enter. Once in keyboard drag state,…" at bounding box center [173, 103] width 313 height 259
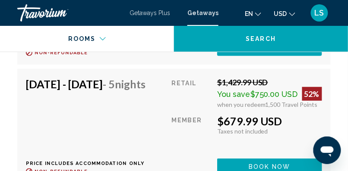
scroll to position [2102, 0]
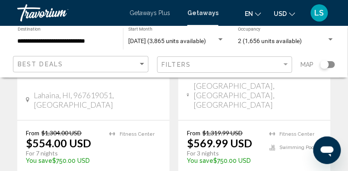
scroll to position [563, 0]
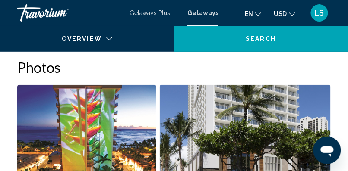
scroll to position [145, 0]
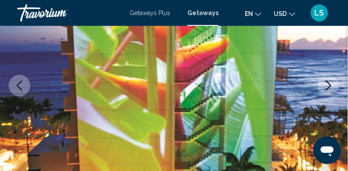
click at [322, 87] on button "Next image" at bounding box center [329, 86] width 22 height 22
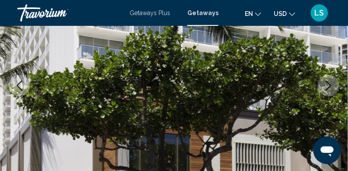
click at [322, 87] on button "Next image" at bounding box center [329, 86] width 22 height 22
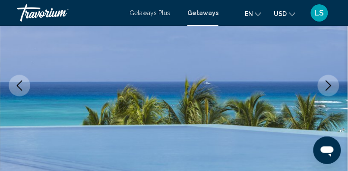
click at [322, 87] on button "Next image" at bounding box center [329, 86] width 22 height 22
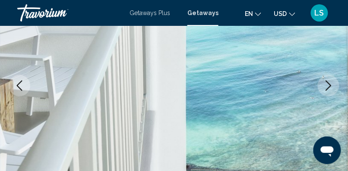
click at [322, 87] on button "Next image" at bounding box center [329, 86] width 22 height 22
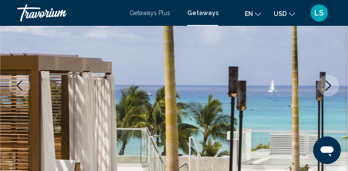
click at [25, 84] on button "Previous image" at bounding box center [20, 86] width 22 height 22
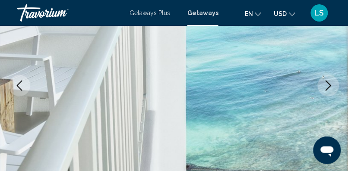
click at [329, 79] on button "Next image" at bounding box center [329, 86] width 22 height 22
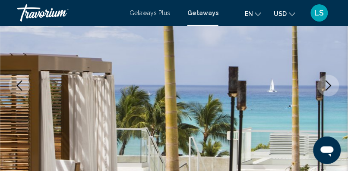
click at [329, 79] on button "Next image" at bounding box center [329, 86] width 22 height 22
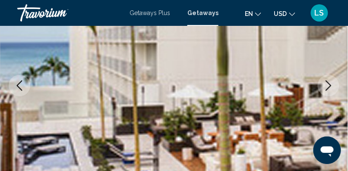
click at [327, 90] on icon "Next image" at bounding box center [328, 86] width 10 height 10
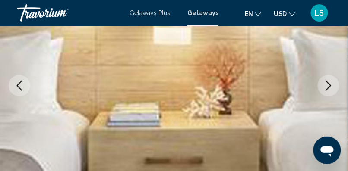
click at [327, 90] on icon "Next image" at bounding box center [328, 86] width 10 height 10
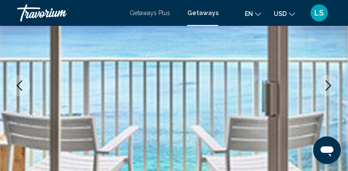
click at [327, 90] on icon "Next image" at bounding box center [328, 86] width 10 height 10
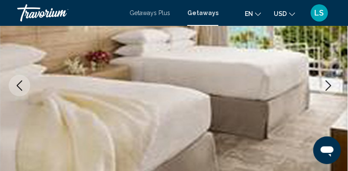
click at [321, 85] on button "Next image" at bounding box center [329, 86] width 22 height 22
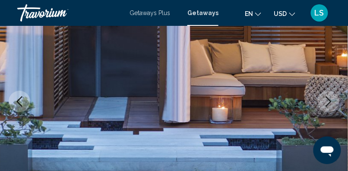
scroll to position [131, 0]
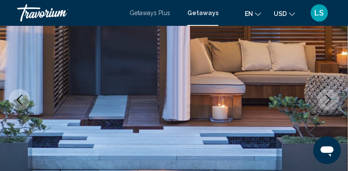
click at [325, 97] on icon "Next image" at bounding box center [328, 100] width 10 height 10
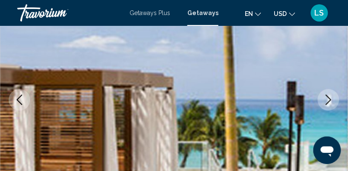
click at [331, 96] on icon "Next image" at bounding box center [328, 100] width 10 height 10
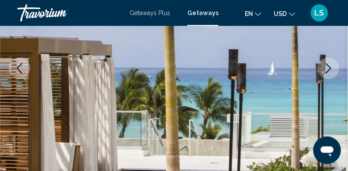
scroll to position [162, 0]
click at [338, 67] on button "Next image" at bounding box center [329, 69] width 22 height 22
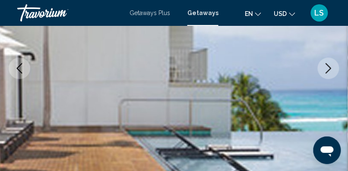
click at [338, 67] on button "Next image" at bounding box center [329, 69] width 22 height 22
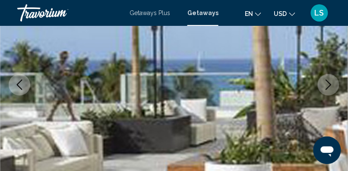
scroll to position [147, 0]
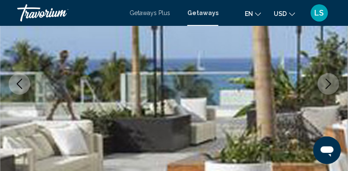
click at [328, 76] on button "Next image" at bounding box center [329, 84] width 22 height 22
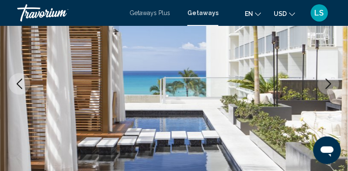
click at [333, 84] on icon "Next image" at bounding box center [328, 84] width 10 height 10
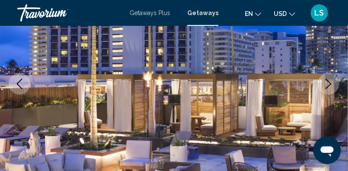
click at [333, 84] on icon "Next image" at bounding box center [328, 84] width 10 height 10
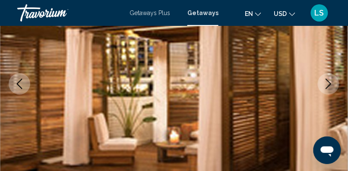
click at [333, 84] on icon "Next image" at bounding box center [328, 84] width 10 height 10
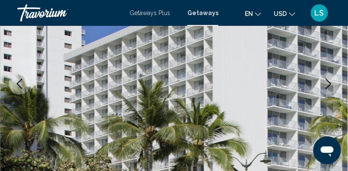
click at [333, 84] on icon "Next image" at bounding box center [328, 84] width 10 height 10
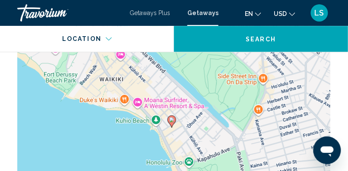
scroll to position [1405, 0]
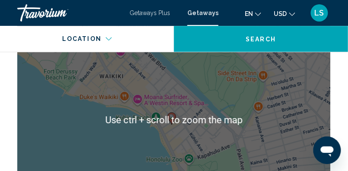
click at [214, 123] on div "To activate drag with keyboard, press Alt + Enter. Once in keyboard drag state,…" at bounding box center [173, 120] width 313 height 259
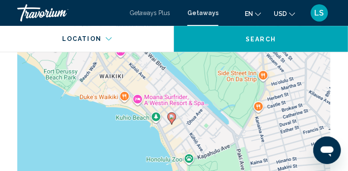
scroll to position [1409, 0]
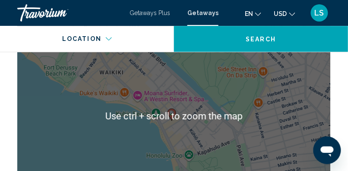
click at [174, 127] on div "To activate drag with keyboard, press Alt + Enter. Once in keyboard drag state,…" at bounding box center [173, 116] width 313 height 259
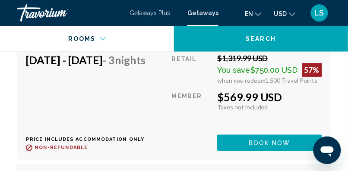
scroll to position [2253, 0]
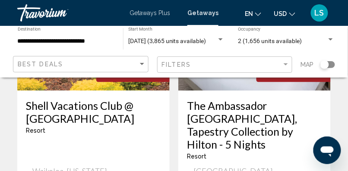
scroll to position [1824, 0]
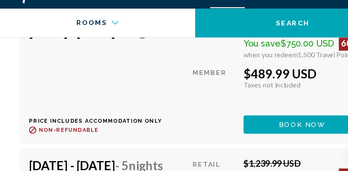
scroll to position [2984, 0]
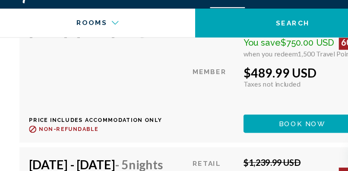
click at [268, 14] on span "Book now" at bounding box center [270, 10] width 42 height 7
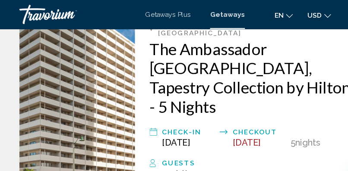
scroll to position [272, 0]
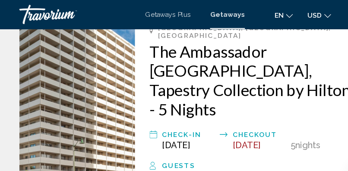
click at [221, 143] on div "Guests" at bounding box center [231, 148] width 173 height 10
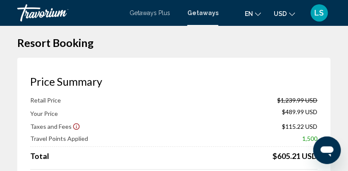
scroll to position [0, 0]
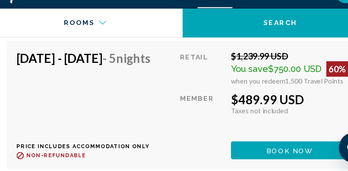
scroll to position [2724, 0]
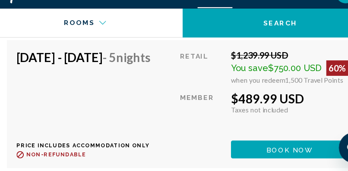
click at [269, 37] on span "Book now" at bounding box center [270, 33] width 42 height 7
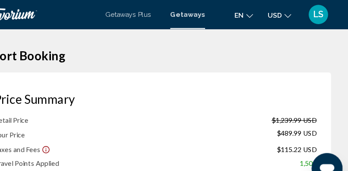
scroll to position [136, 0]
